Goal: Feedback & Contribution: Contribute content

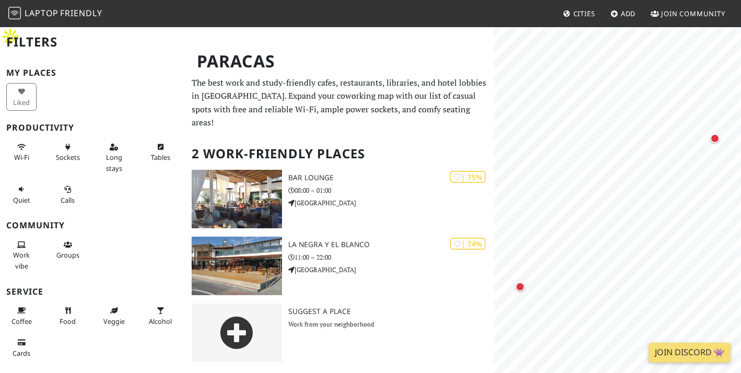
click at [51, 13] on span "Laptop" at bounding box center [42, 12] width 34 height 11
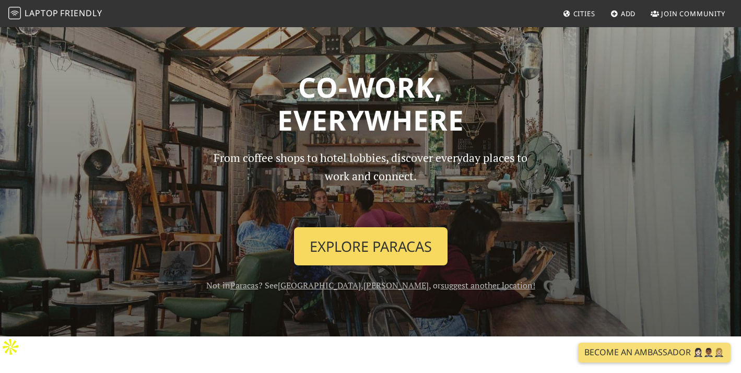
click at [375, 248] on link "Explore Paracas" at bounding box center [371, 246] width 154 height 39
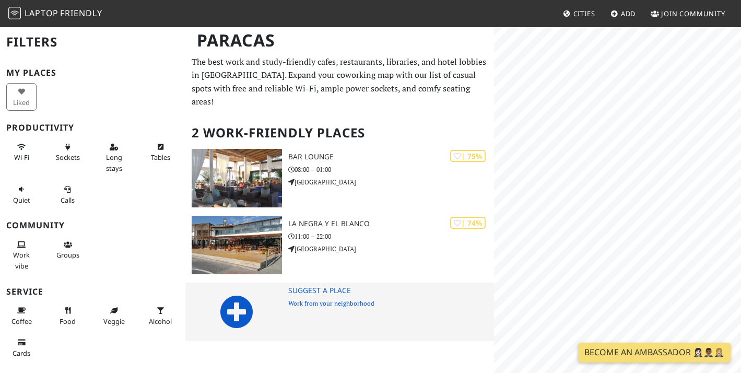
scroll to position [13, 0]
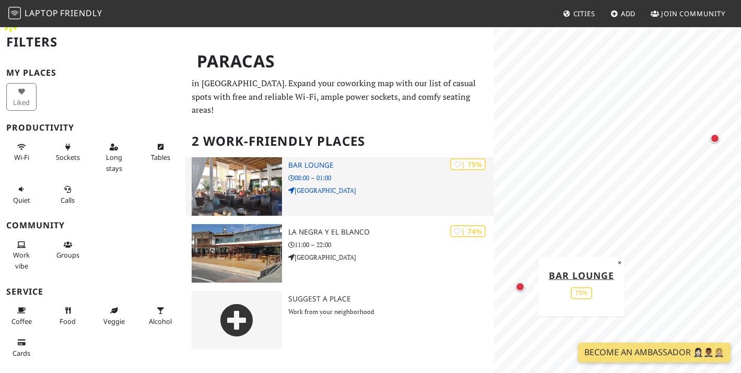
click at [258, 157] on img at bounding box center [237, 186] width 90 height 58
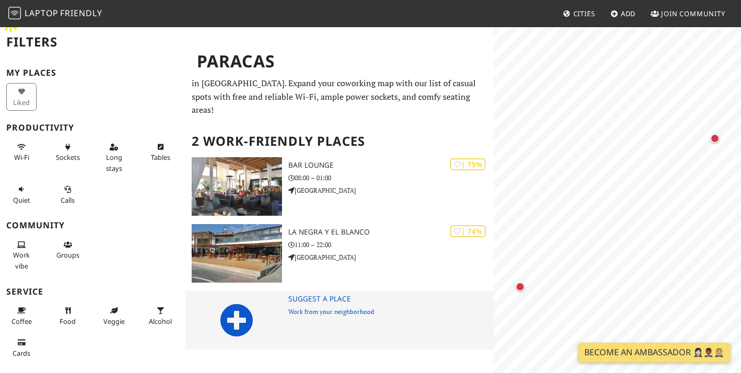
click at [238, 303] on icon at bounding box center [236, 319] width 33 height 33
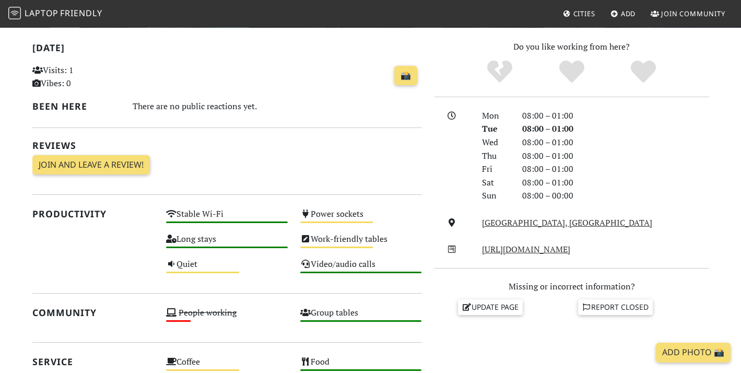
scroll to position [237, 0]
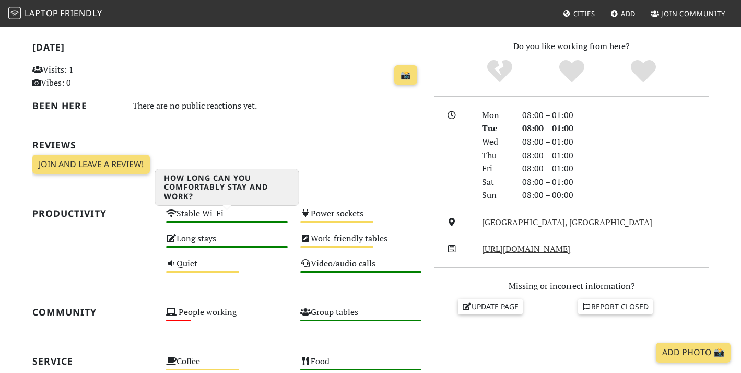
drag, startPoint x: 156, startPoint y: 192, endPoint x: 242, endPoint y: 216, distance: 89.1
click at [242, 216] on div "Productivity Stable Wi-Fi High Power sockets Medium Long stays High Work-friend…" at bounding box center [227, 243] width 402 height 75
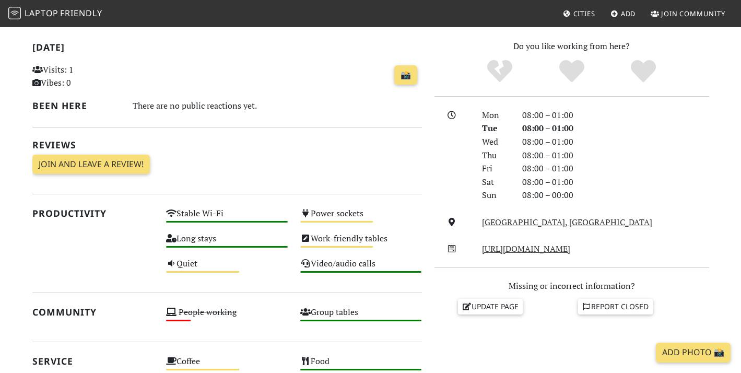
click at [236, 264] on div "Today Visits: 1 Vibes: 0 📸 Been here There are no public reactions yet. Reviews…" at bounding box center [227, 309] width 402 height 538
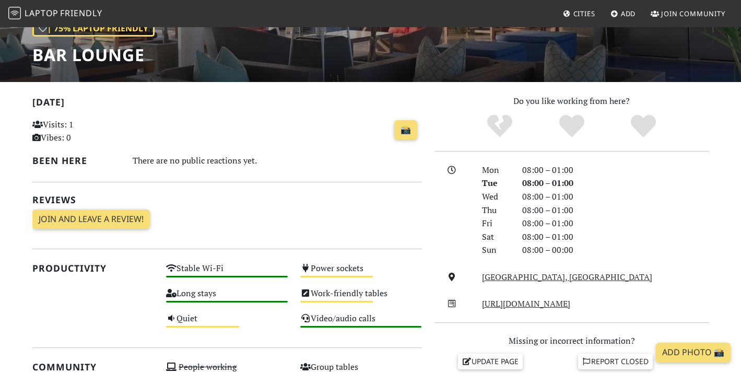
scroll to position [39, 0]
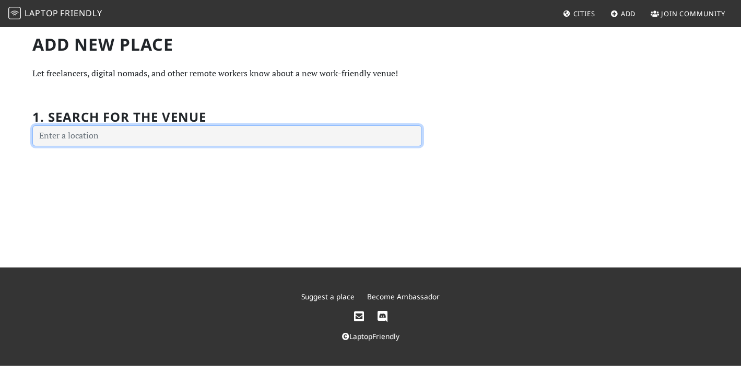
click at [88, 132] on input "text" at bounding box center [227, 135] width 390 height 21
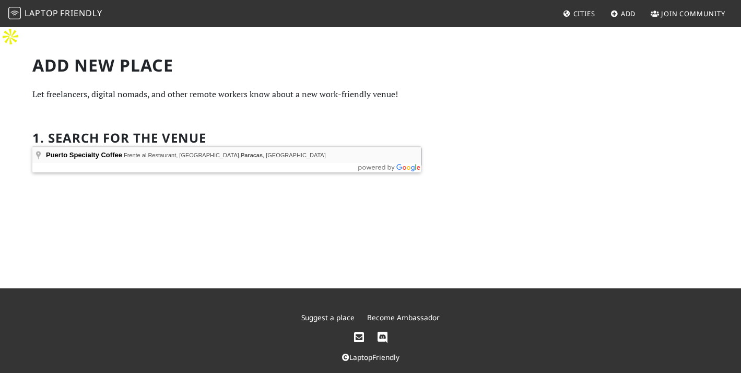
type input "Puerto Specialty Coffee, Frente al Restaurant, [GEOGRAPHIC_DATA], [GEOGRAPHIC_D…"
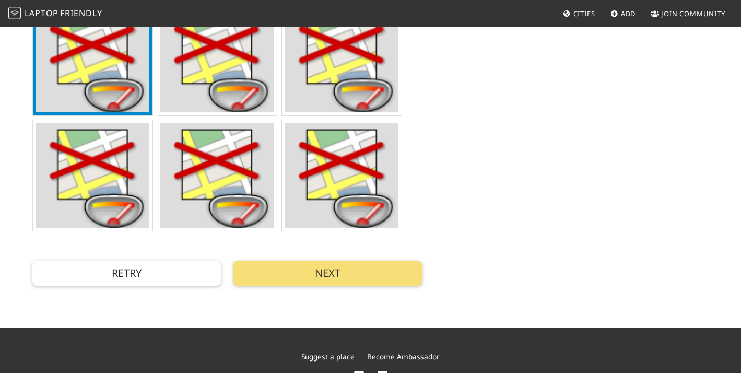
scroll to position [390, 0]
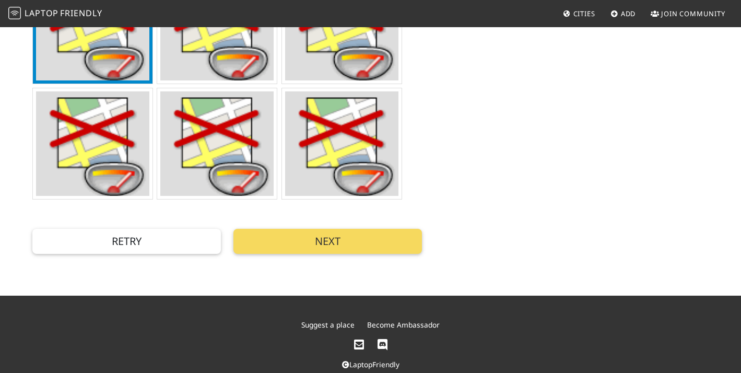
click at [356, 229] on button "Next" at bounding box center [327, 241] width 189 height 25
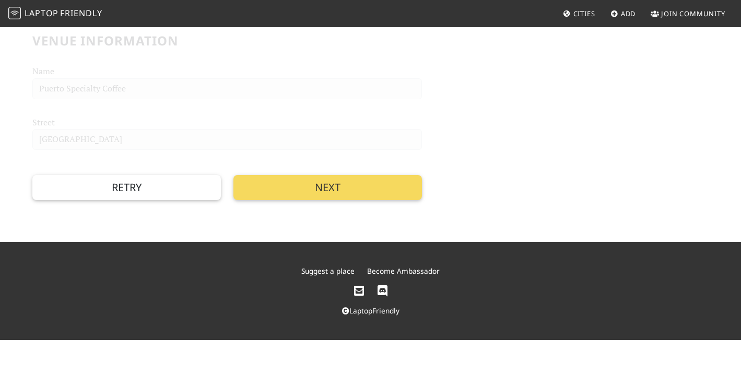
scroll to position [27, 0]
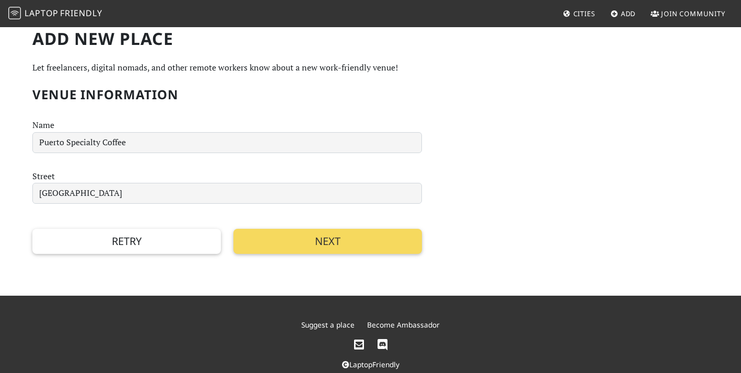
click at [336, 229] on button "Next" at bounding box center [327, 241] width 189 height 25
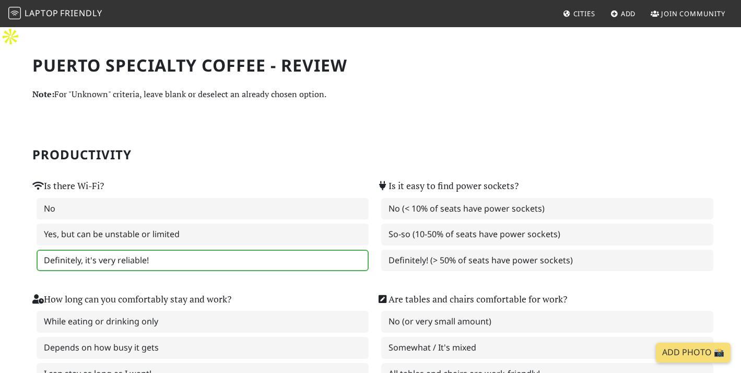
click at [160, 250] on label "Definitely, it's very reliable!" at bounding box center [203, 261] width 332 height 22
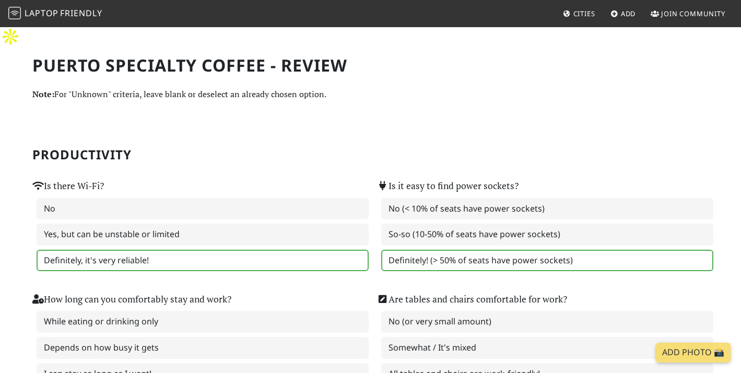
click at [447, 250] on label "Definitely! (> 50% of seats have power sockets)" at bounding box center [547, 261] width 332 height 22
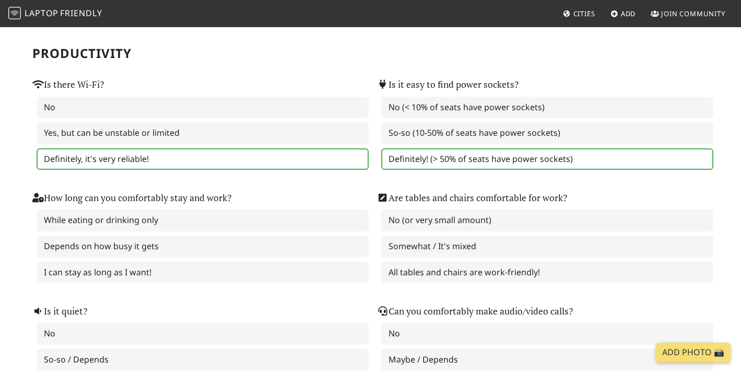
scroll to position [102, 0]
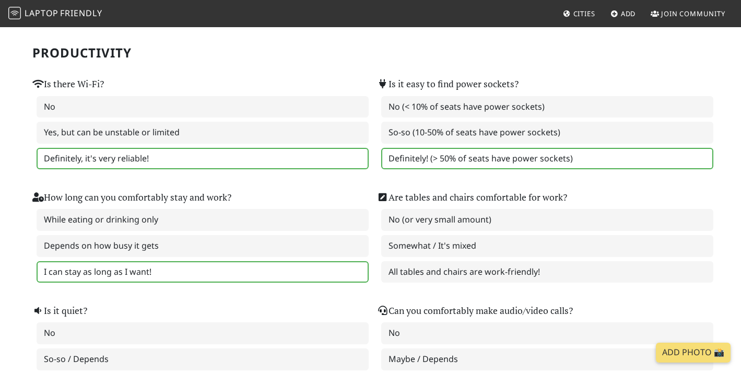
click at [307, 261] on label "I can stay as long as I want!" at bounding box center [203, 272] width 332 height 22
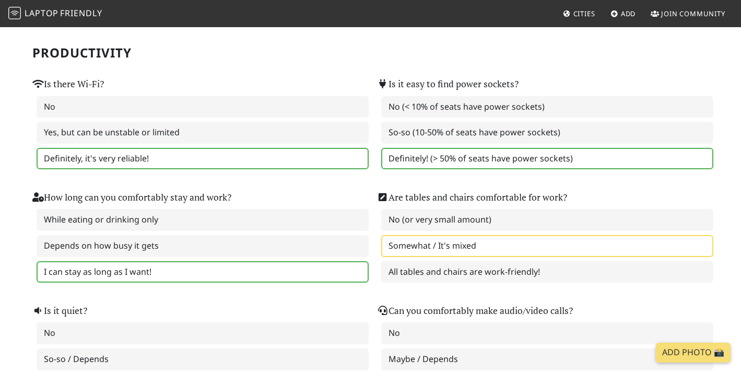
click at [451, 235] on label "Somewhat / It's mixed" at bounding box center [547, 246] width 332 height 22
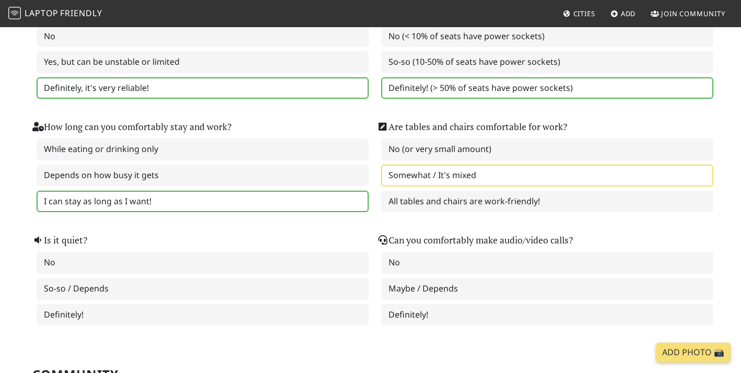
scroll to position [185, 0]
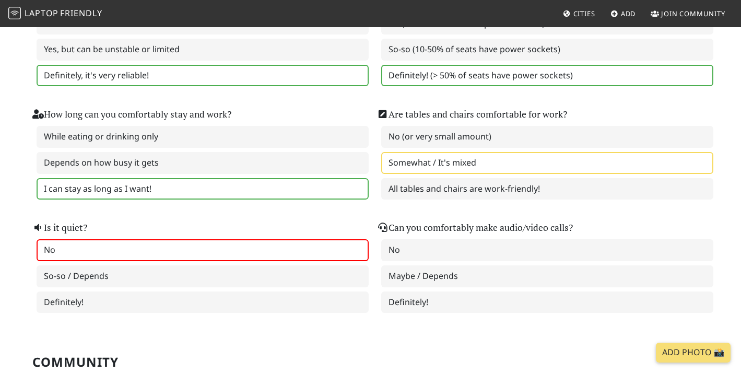
click at [140, 239] on label "No" at bounding box center [203, 250] width 332 height 22
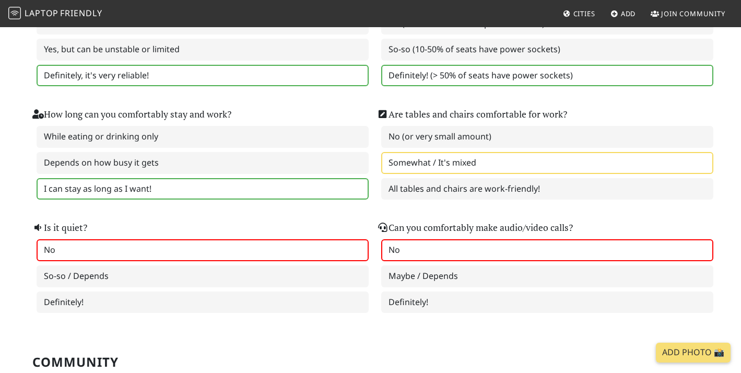
click at [439, 239] on label "No" at bounding box center [547, 250] width 332 height 22
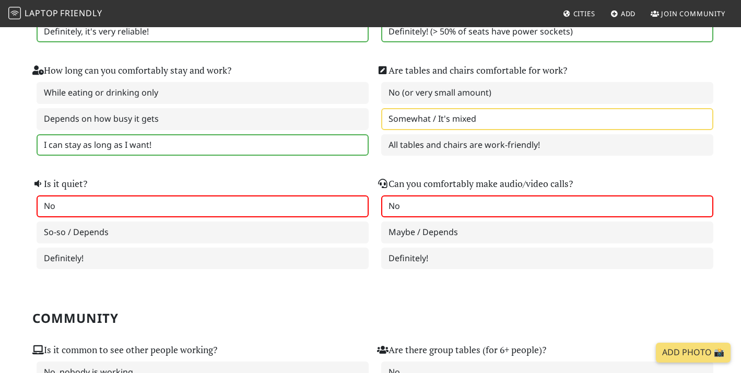
scroll to position [230, 0]
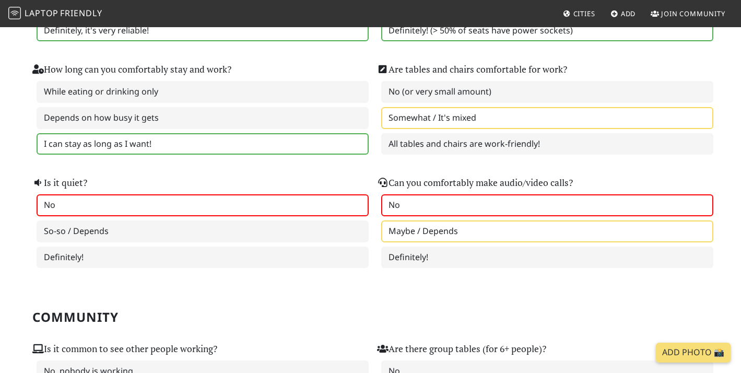
click at [432, 220] on label "Maybe / Depends" at bounding box center [547, 231] width 332 height 22
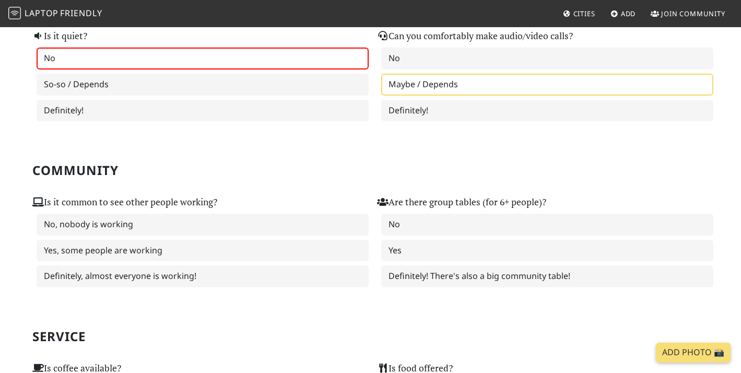
scroll to position [384, 0]
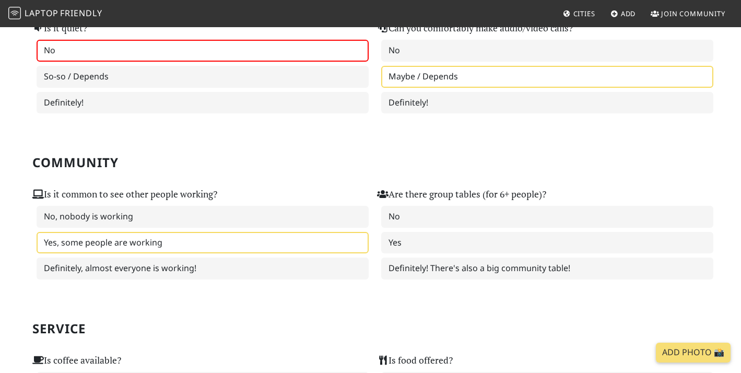
click at [137, 232] on label "Yes, some people are working" at bounding box center [203, 243] width 332 height 22
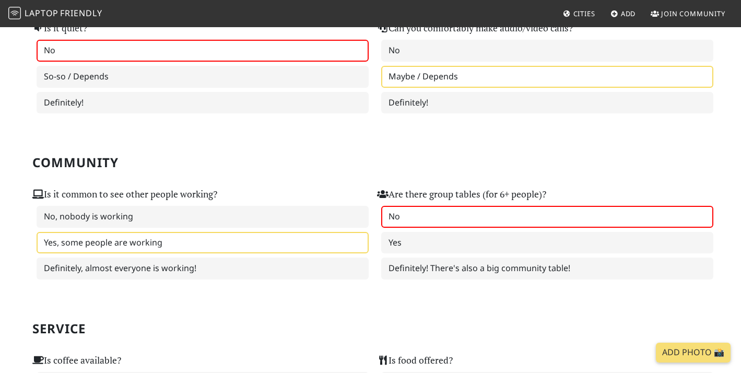
click at [400, 206] on label "No" at bounding box center [547, 217] width 332 height 22
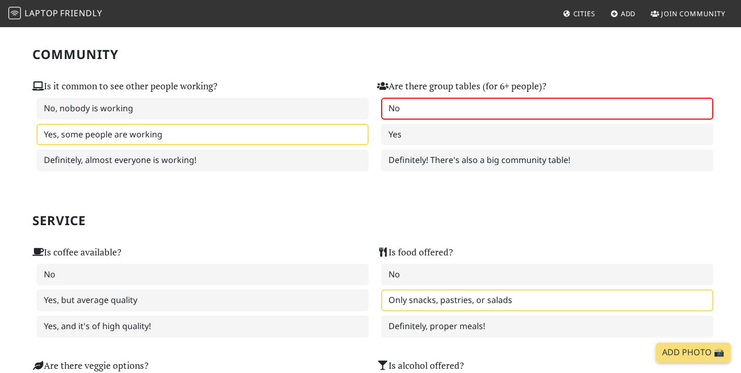
scroll to position [494, 0]
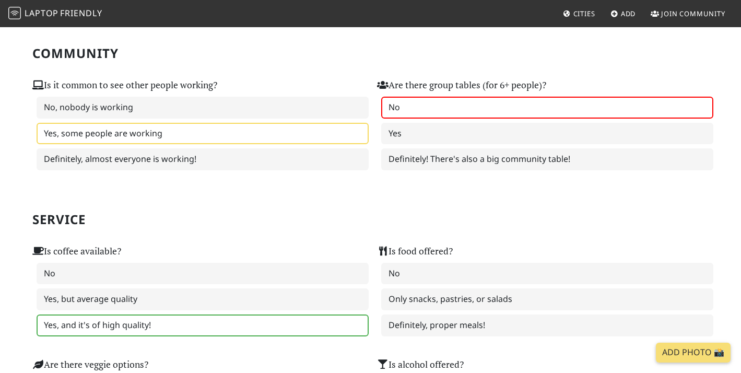
click at [157, 314] on label "Yes, and it's of high quality!" at bounding box center [203, 325] width 332 height 22
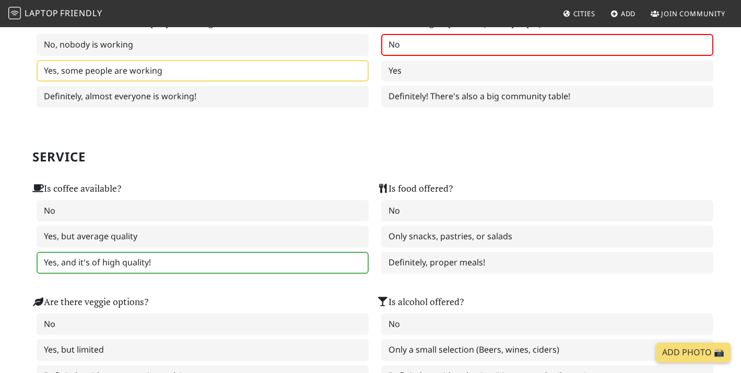
scroll to position [559, 0]
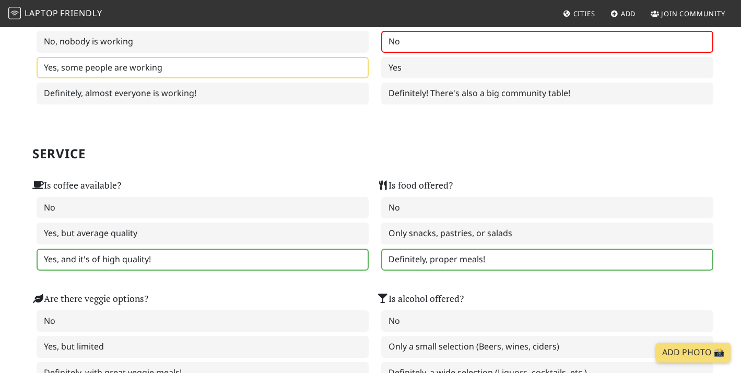
click at [494, 249] on label "Definitely, proper meals!" at bounding box center [547, 260] width 332 height 22
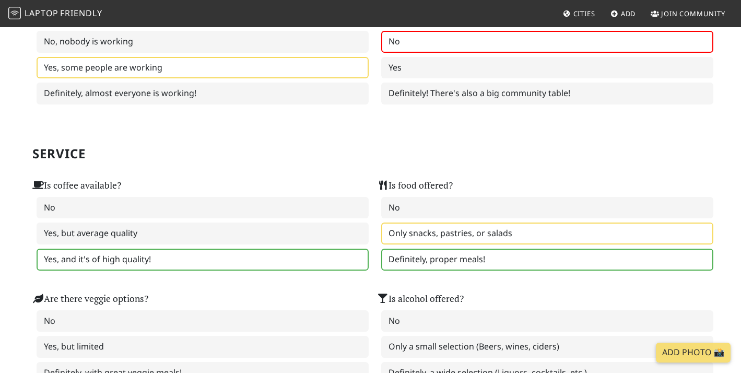
click at [448, 222] on label "Only snacks, pastries, or salads" at bounding box center [547, 233] width 332 height 22
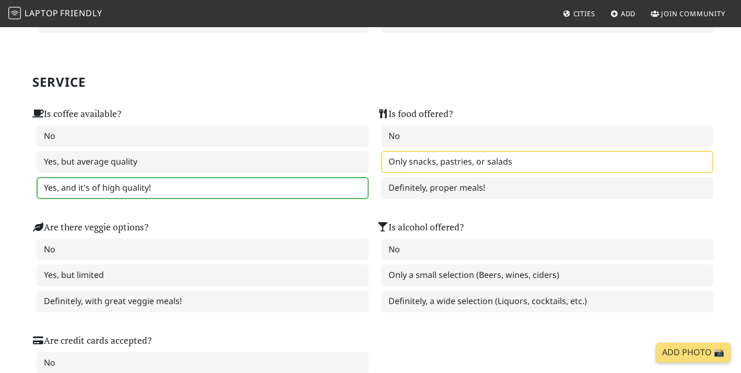
scroll to position [634, 0]
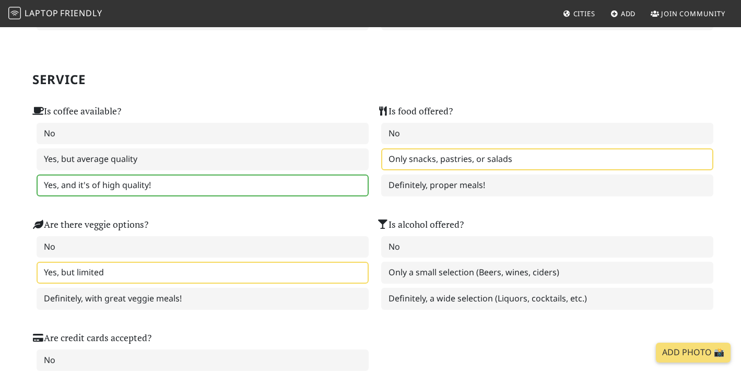
click at [111, 262] on label "Yes, but limited" at bounding box center [203, 273] width 332 height 22
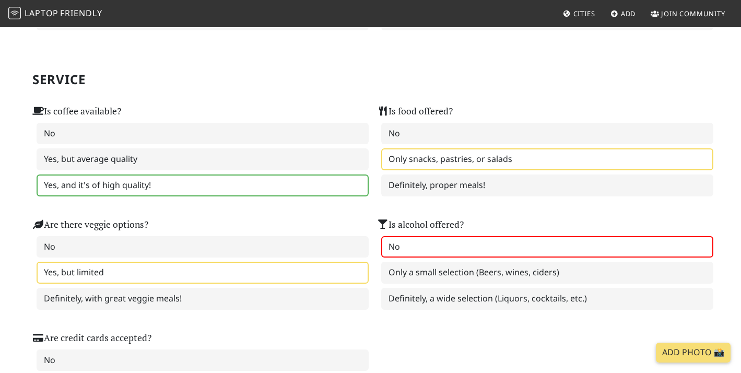
click at [438, 236] on label "No" at bounding box center [547, 247] width 332 height 22
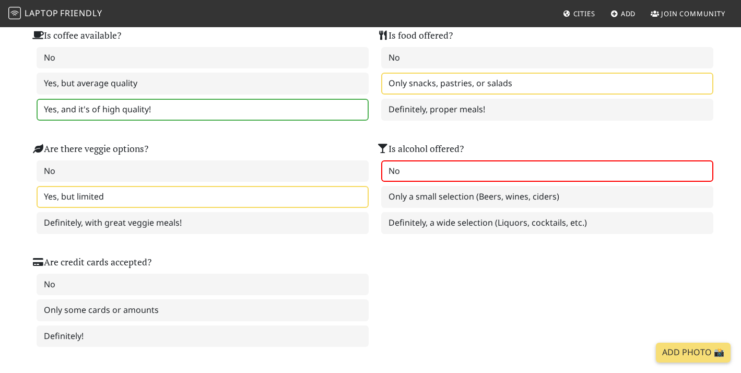
scroll to position [711, 0]
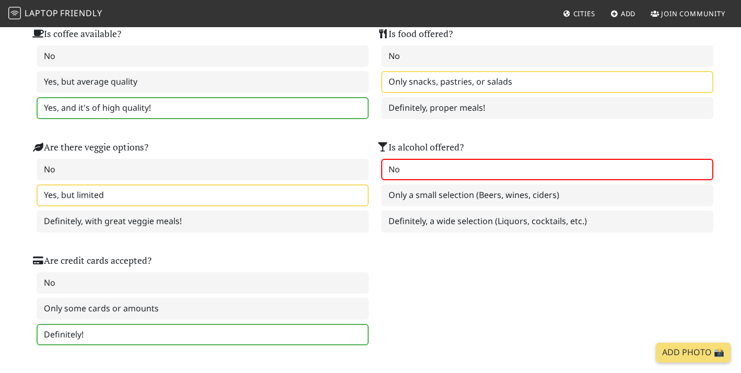
click at [141, 324] on label "Definitely!" at bounding box center [203, 335] width 332 height 22
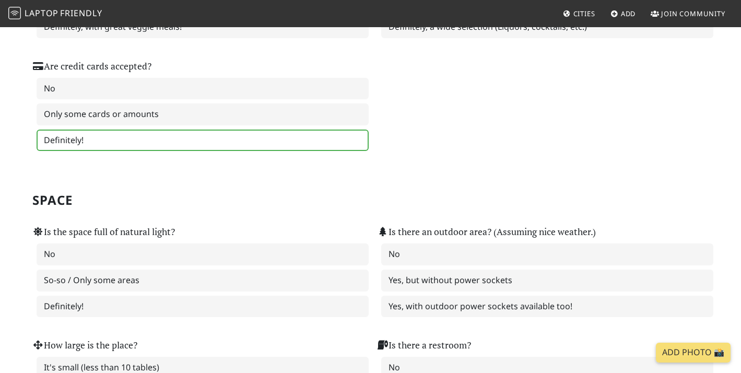
scroll to position [906, 0]
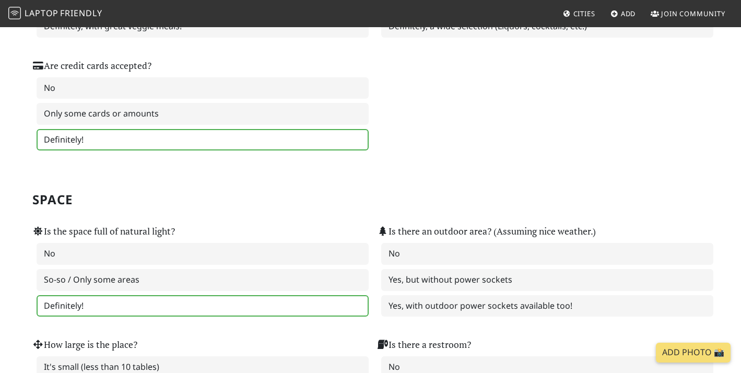
click at [238, 295] on label "Definitely!" at bounding box center [203, 306] width 332 height 22
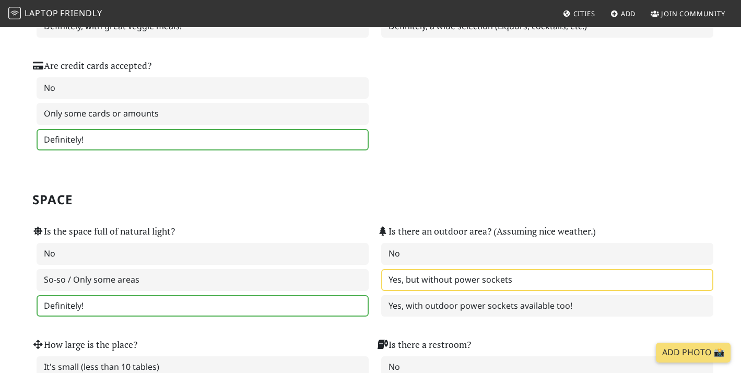
click at [435, 269] on label "Yes, but without power sockets" at bounding box center [547, 280] width 332 height 22
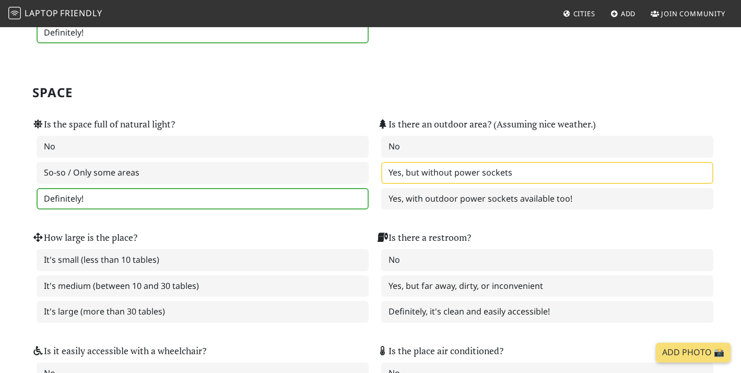
scroll to position [1013, 0]
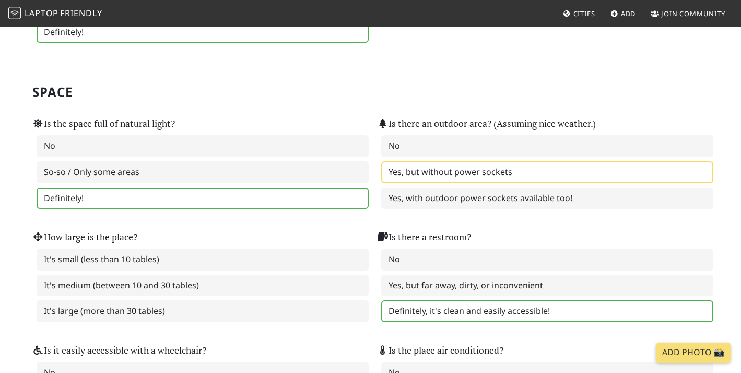
click at [426, 300] on label "Definitely, it's clean and easily accessible!" at bounding box center [547, 311] width 332 height 22
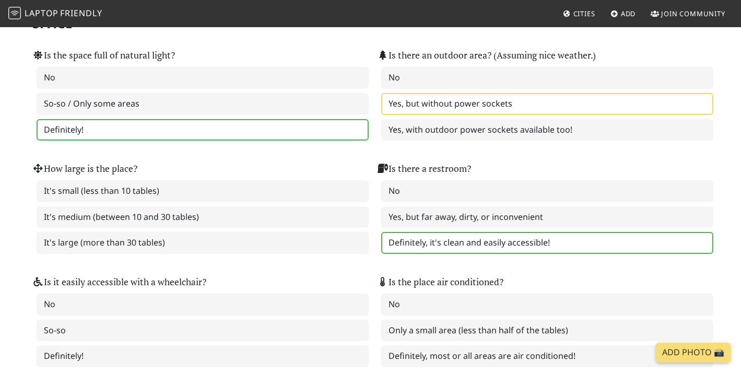
scroll to position [1083, 0]
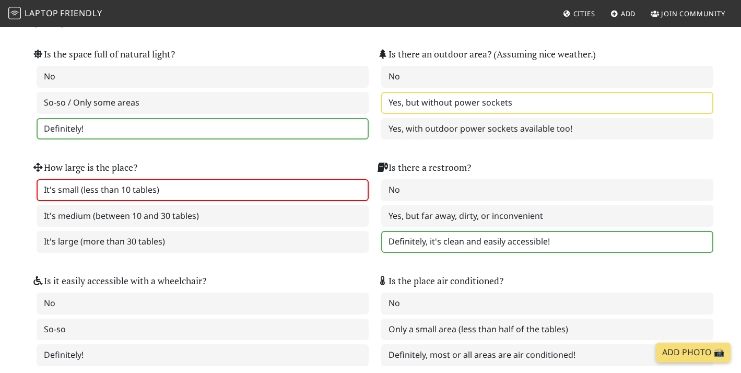
click at [72, 179] on label "It's small (less than 10 tables)" at bounding box center [203, 190] width 332 height 22
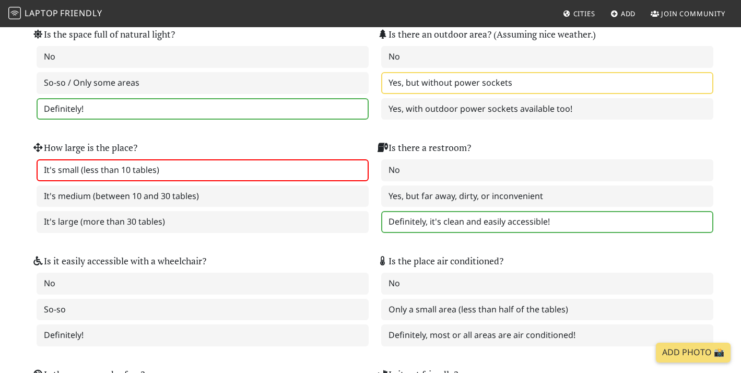
scroll to position [1104, 0]
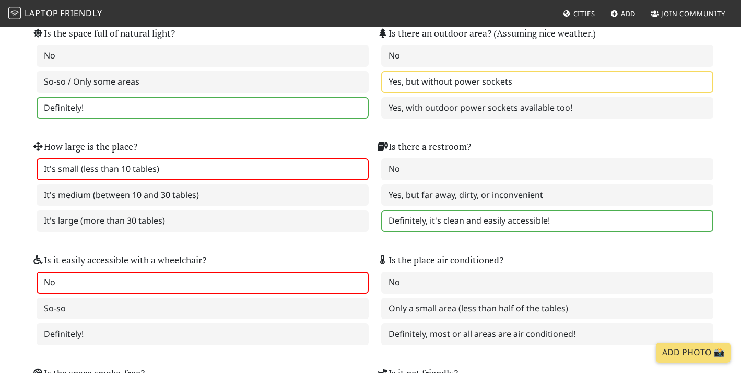
click at [197, 272] on label "No" at bounding box center [203, 283] width 332 height 22
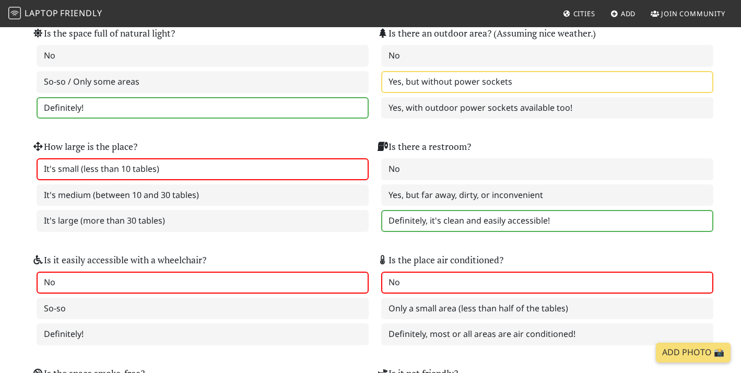
click at [439, 272] on label "No" at bounding box center [547, 283] width 332 height 22
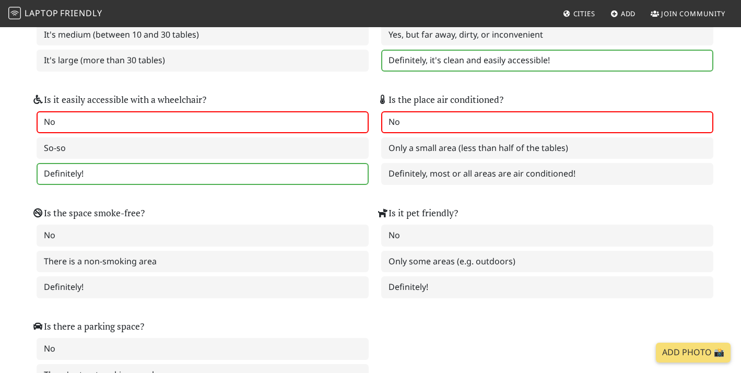
scroll to position [1268, 0]
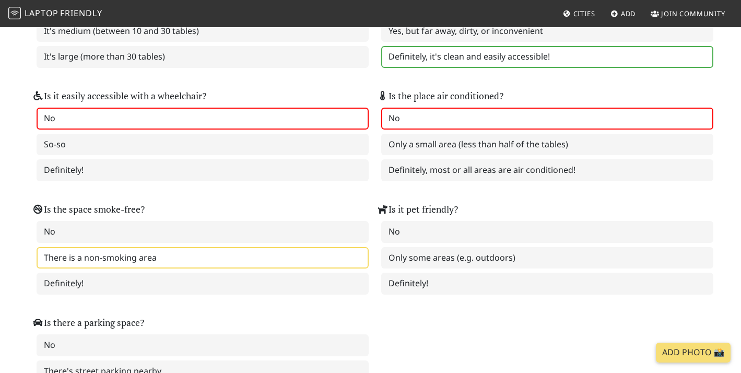
click at [238, 247] on label "There is a non-smoking area" at bounding box center [203, 258] width 332 height 22
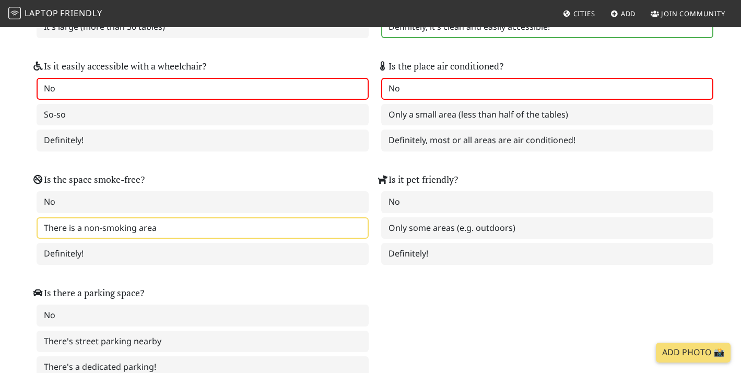
scroll to position [1300, 0]
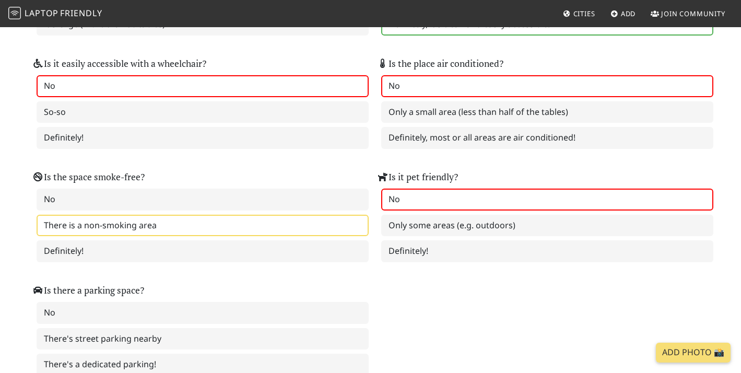
click at [412, 189] on label "No" at bounding box center [547, 200] width 332 height 22
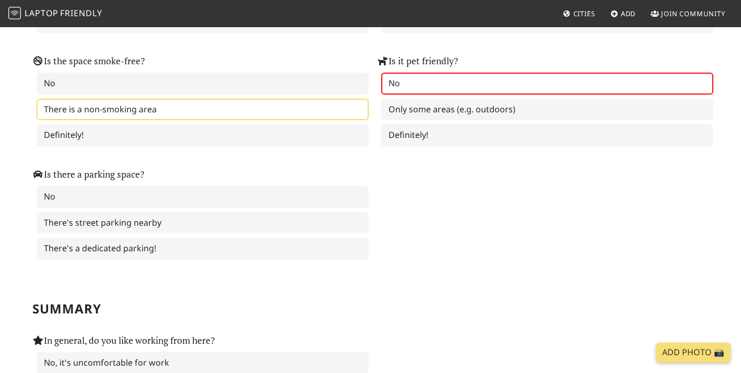
scroll to position [1419, 0]
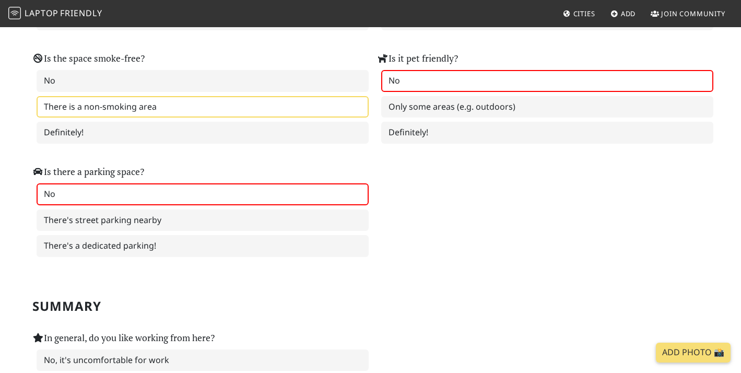
click at [78, 183] on label "No" at bounding box center [203, 194] width 332 height 22
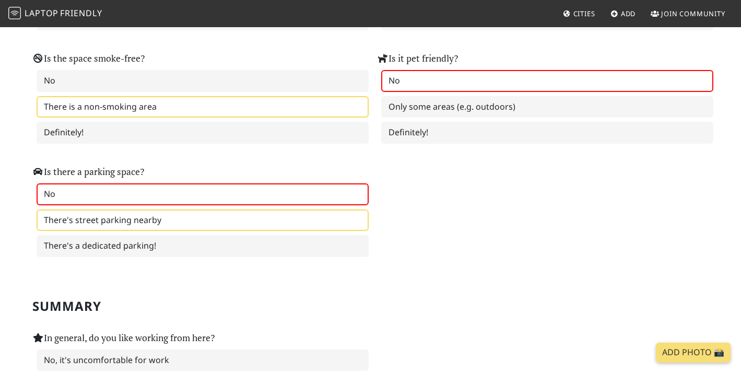
click at [131, 209] on label "There's street parking nearby" at bounding box center [203, 220] width 332 height 22
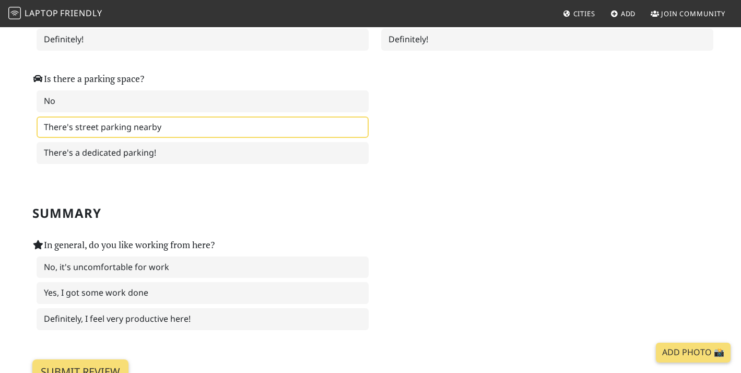
scroll to position [1522, 0]
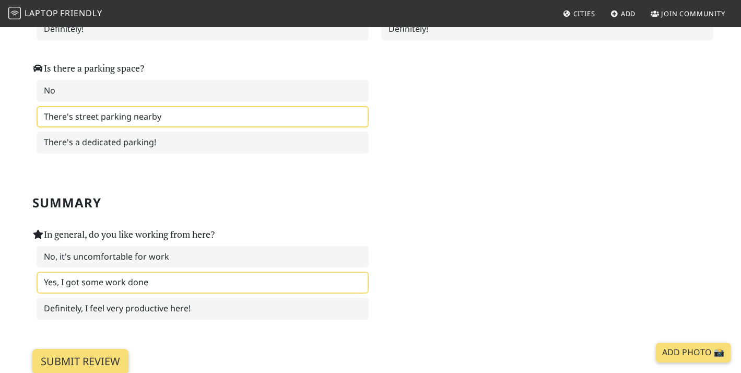
click at [158, 272] on label "Yes, I got some work done" at bounding box center [203, 283] width 332 height 22
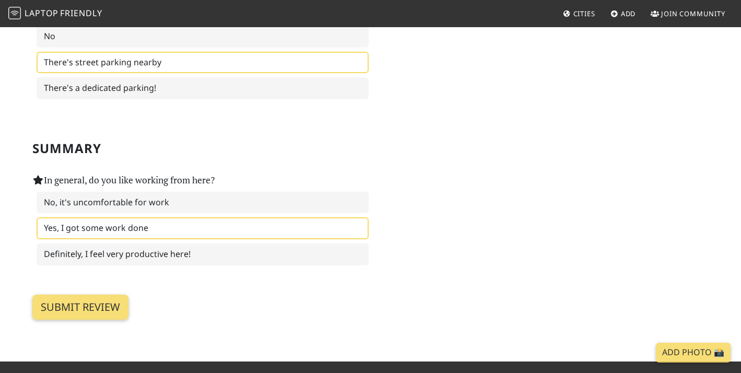
scroll to position [1570, 0]
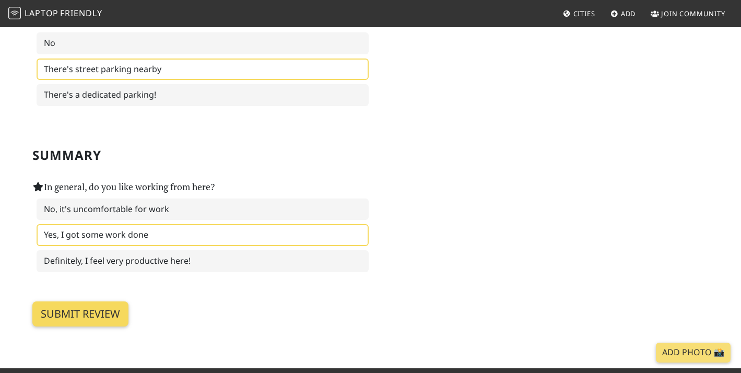
click at [87, 301] on input "Submit review" at bounding box center [80, 313] width 96 height 25
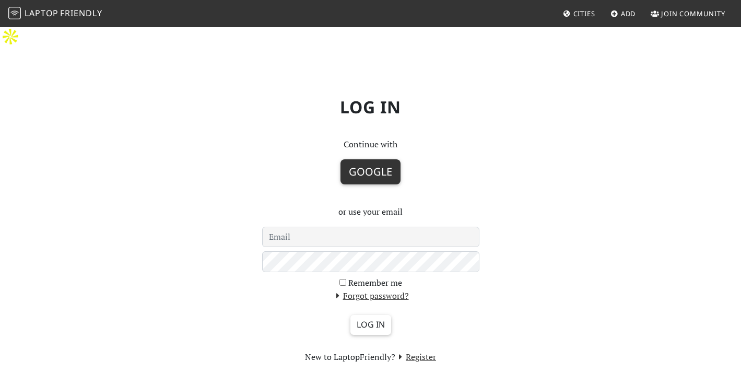
click at [360, 159] on button "Google" at bounding box center [371, 171] width 60 height 25
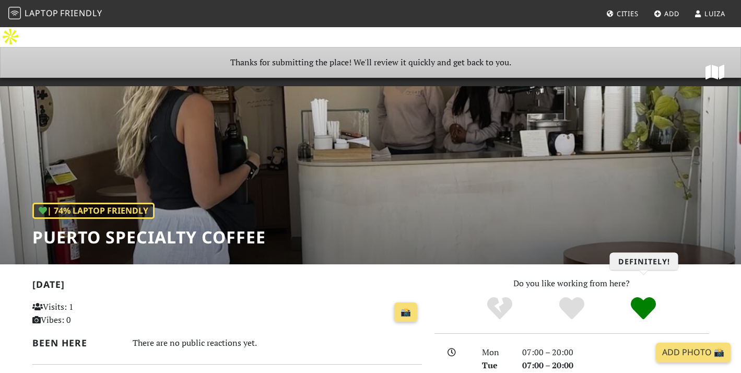
click at [633, 296] on icon "Definitely!" at bounding box center [643, 308] width 25 height 25
click at [717, 149] on div "| 74% Laptop Friendly Puerto Specialty Coffee" at bounding box center [370, 155] width 741 height 217
click at [139, 203] on div "| 74% Laptop Friendly" at bounding box center [93, 211] width 122 height 17
click at [159, 204] on div "| 74% Laptop Friendly Puerto Specialty Coffee" at bounding box center [148, 225] width 233 height 45
click at [158, 227] on h1 "Puerto Specialty Coffee" at bounding box center [148, 237] width 233 height 20
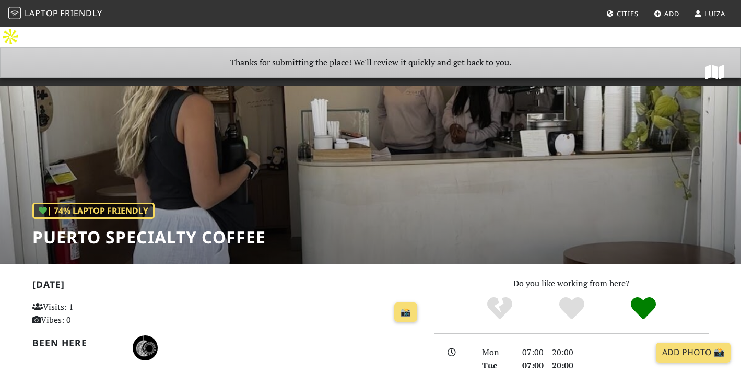
drag, startPoint x: 161, startPoint y: 219, endPoint x: 280, endPoint y: 208, distance: 120.1
click at [162, 227] on h1 "Puerto Specialty Coffee" at bounding box center [148, 237] width 233 height 20
click at [401, 208] on div "| 74% Laptop Friendly Puerto Specialty Coffee" at bounding box center [370, 155] width 741 height 217
click at [370, 143] on div "| 74% Laptop Friendly Puerto Specialty Coffee" at bounding box center [370, 155] width 741 height 217
click at [709, 64] on icon at bounding box center [715, 72] width 19 height 17
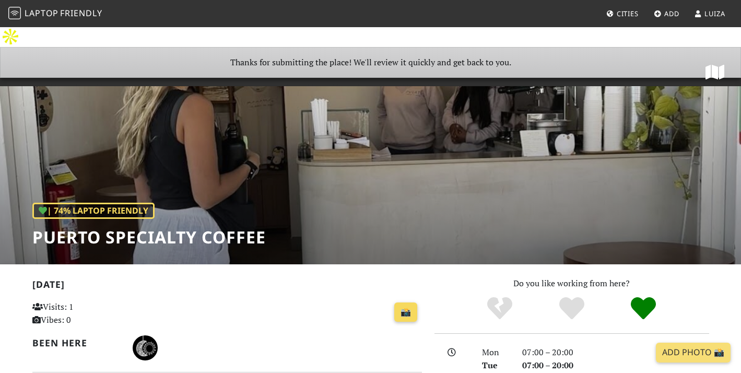
click at [409, 302] on link "📸" at bounding box center [405, 312] width 23 height 20
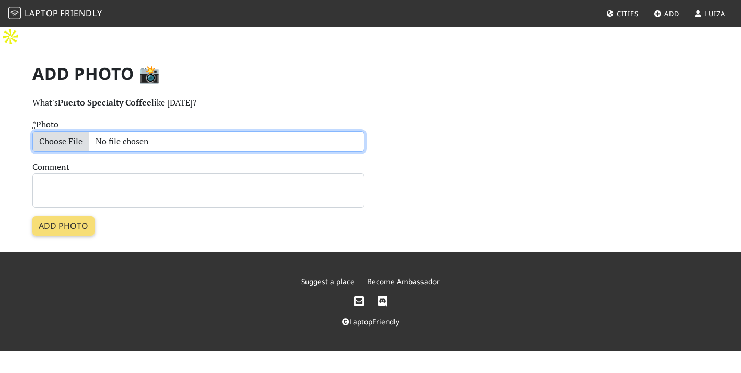
click at [74, 131] on input "* Photo" at bounding box center [198, 141] width 332 height 21
type input "C:\fakepath\IMG_0937.jpeg"
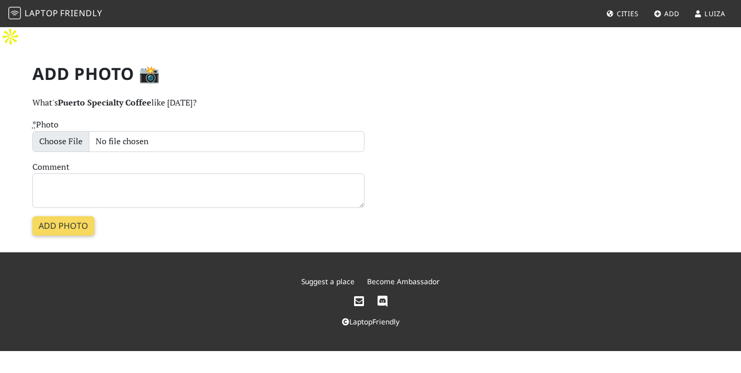
click at [66, 216] on input "Add photo" at bounding box center [63, 226] width 62 height 20
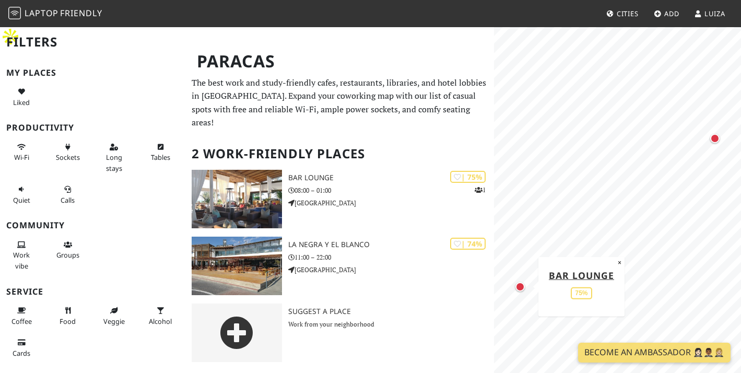
click at [701, 18] on link "Luiza" at bounding box center [709, 13] width 39 height 19
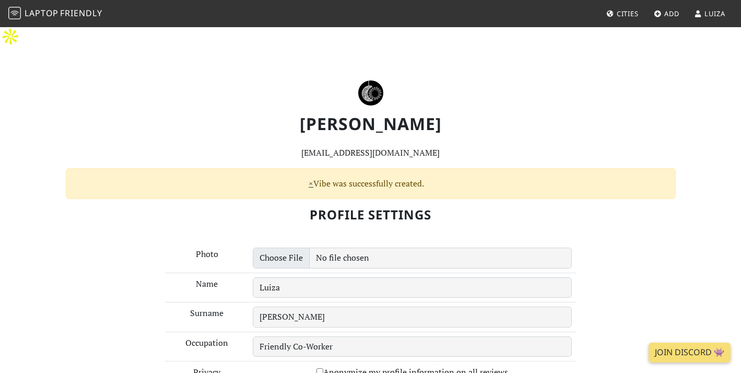
click at [620, 13] on span "Cities" at bounding box center [628, 13] width 22 height 9
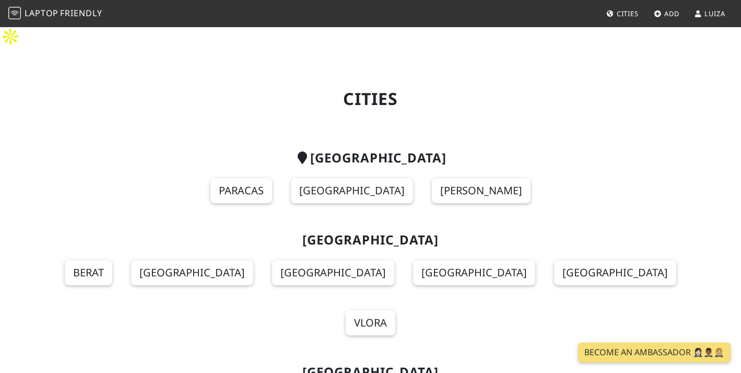
click at [706, 15] on span "Luiza" at bounding box center [715, 13] width 21 height 9
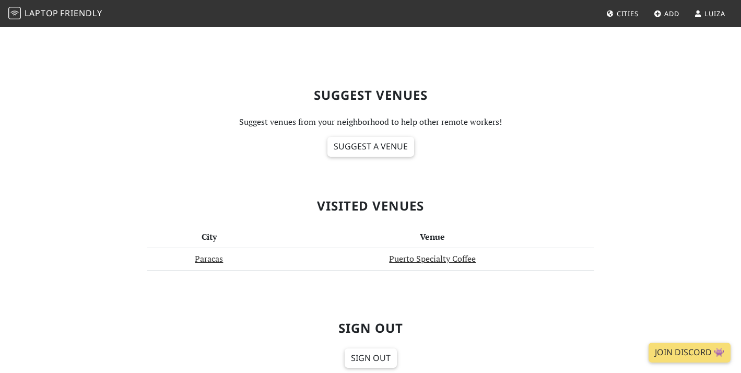
scroll to position [415, 0]
click at [432, 253] on link "Puerto Specialty Coffee" at bounding box center [432, 258] width 87 height 11
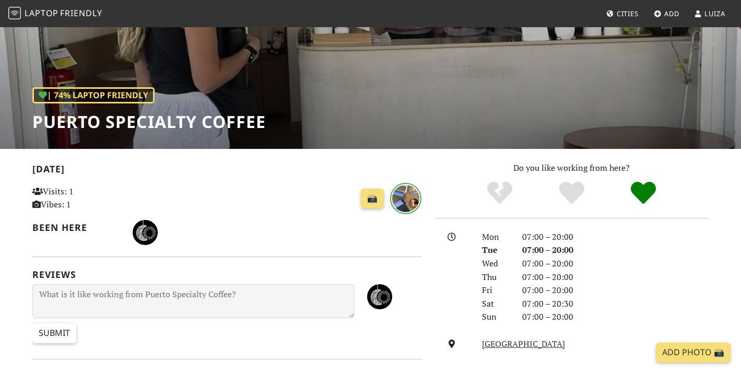
scroll to position [103, 0]
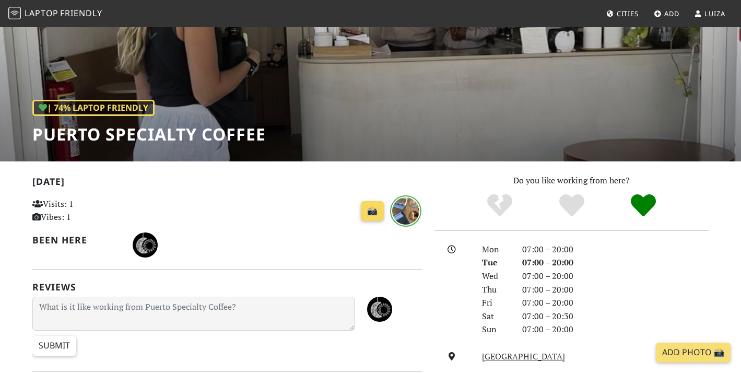
click at [371, 201] on link "📸" at bounding box center [372, 211] width 23 height 20
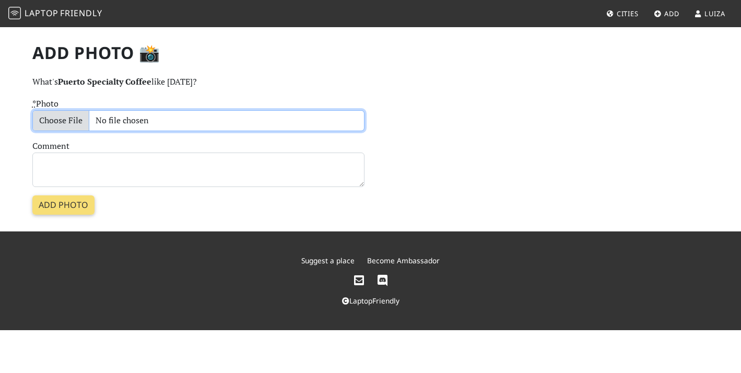
click at [61, 120] on input "* Photo" at bounding box center [198, 120] width 332 height 21
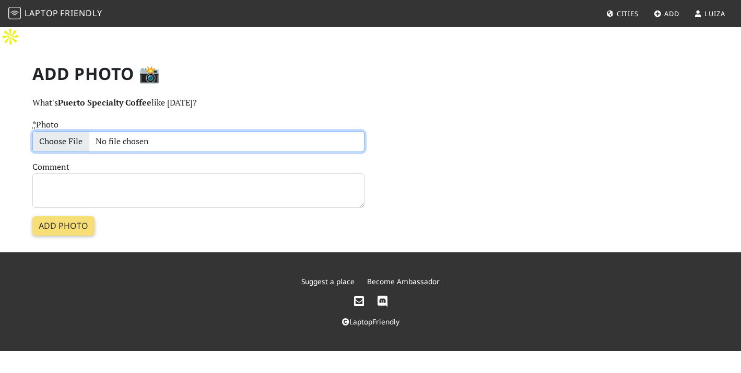
type input "C:\fakepath\IMG_0939.jpeg"
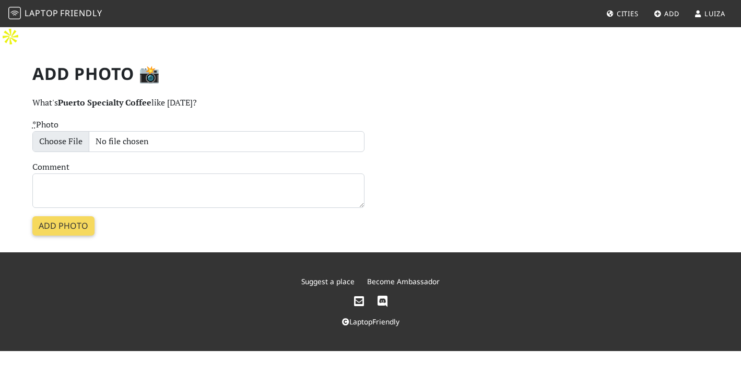
click at [64, 216] on input "Add photo" at bounding box center [63, 226] width 62 height 20
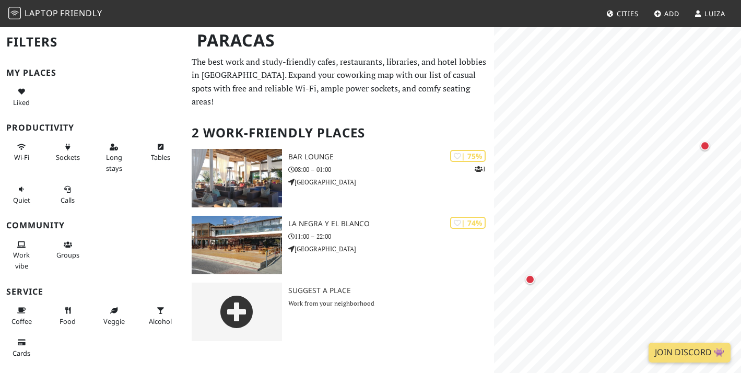
click at [626, 17] on span "Cities" at bounding box center [628, 13] width 22 height 9
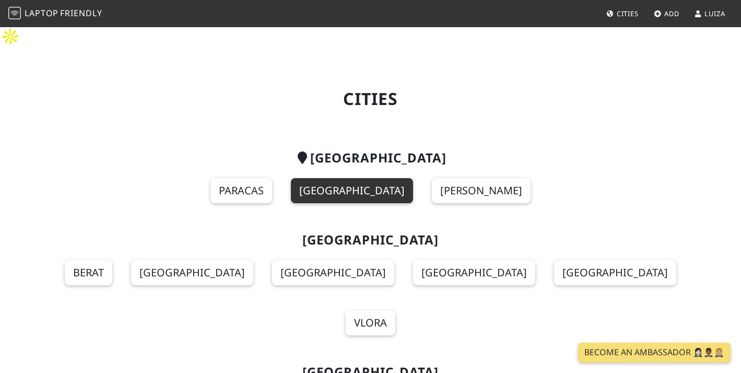
click at [370, 178] on link "[GEOGRAPHIC_DATA]" at bounding box center [352, 190] width 122 height 25
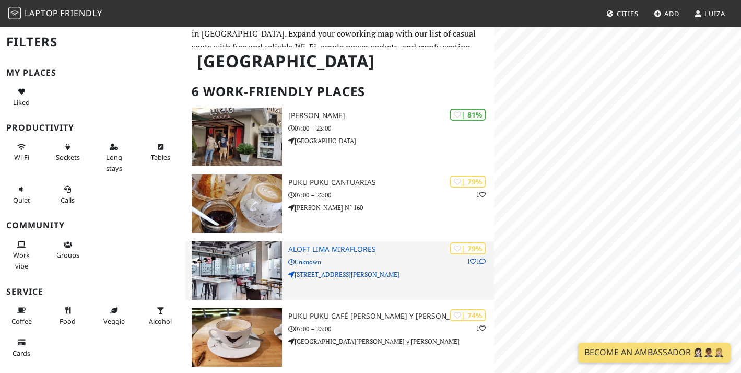
scroll to position [63, 0]
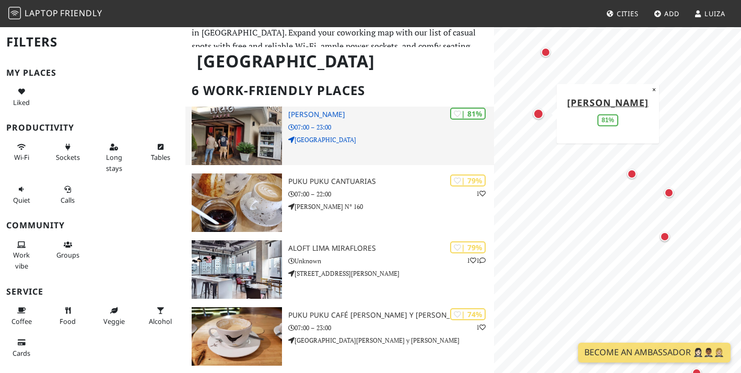
click at [380, 107] on div "| 81% [PERSON_NAME] 07:00 – 23:00 [GEOGRAPHIC_DATA]" at bounding box center [391, 136] width 206 height 58
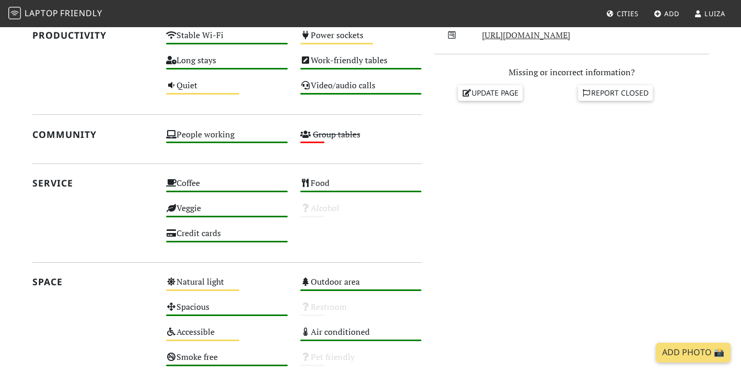
scroll to position [176, 0]
